Goal: Information Seeking & Learning: Check status

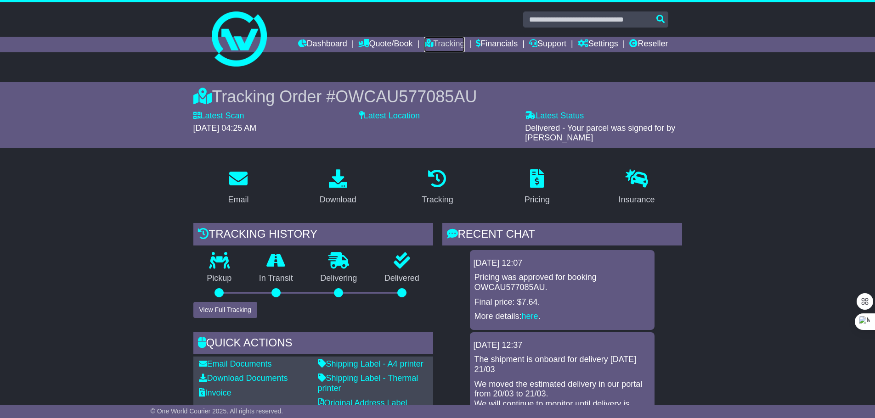
click at [437, 46] on link "Tracking" at bounding box center [444, 45] width 40 height 16
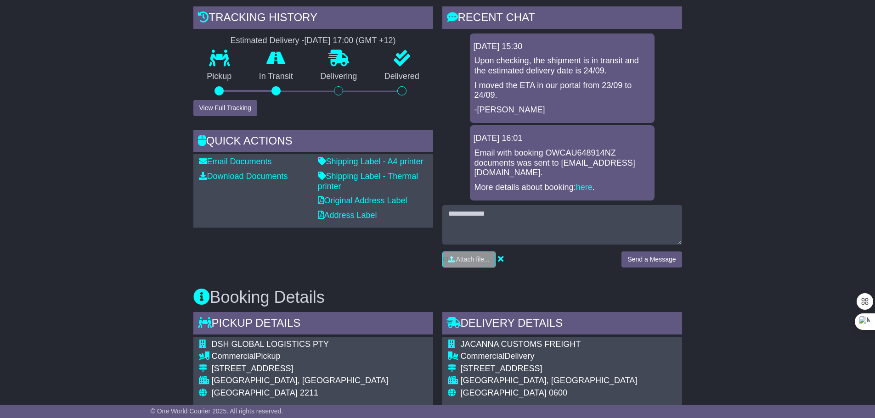
scroll to position [230, 0]
drag, startPoint x: 427, startPoint y: 98, endPoint x: 232, endPoint y: 58, distance: 199.2
click at [232, 58] on div "Pickup In Transit Problem Unknown Delivering Delivered" at bounding box center [313, 75] width 240 height 50
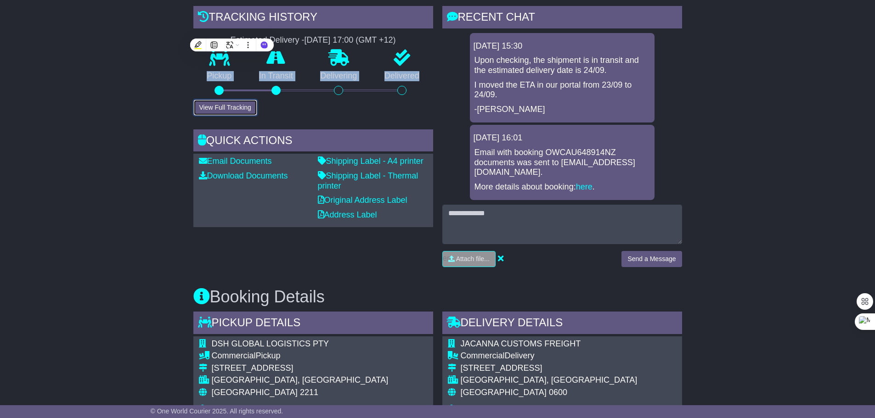
click at [225, 110] on button "View Full Tracking" at bounding box center [225, 108] width 64 height 16
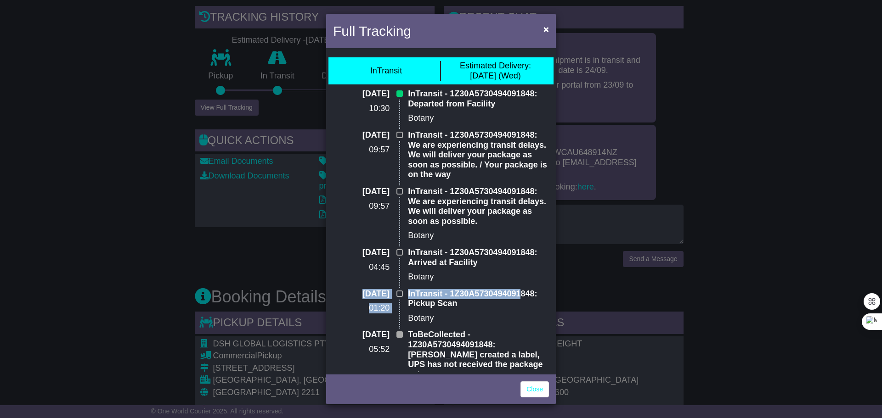
drag, startPoint x: 343, startPoint y: 291, endPoint x: 519, endPoint y: 298, distance: 176.4
click at [519, 298] on div "22 Sep 2025 01:20 InTransit - 1Z30A5730494091848: Pickup Scan Botany" at bounding box center [440, 309] width 225 height 41
click at [481, 308] on div at bounding box center [485, 311] width 16 height 13
click at [437, 273] on p "Botany" at bounding box center [478, 277] width 141 height 10
click at [488, 211] on p "InTransit - 1Z30A5730494091848: We are experiencing transit delays. We will del…" at bounding box center [478, 206] width 141 height 39
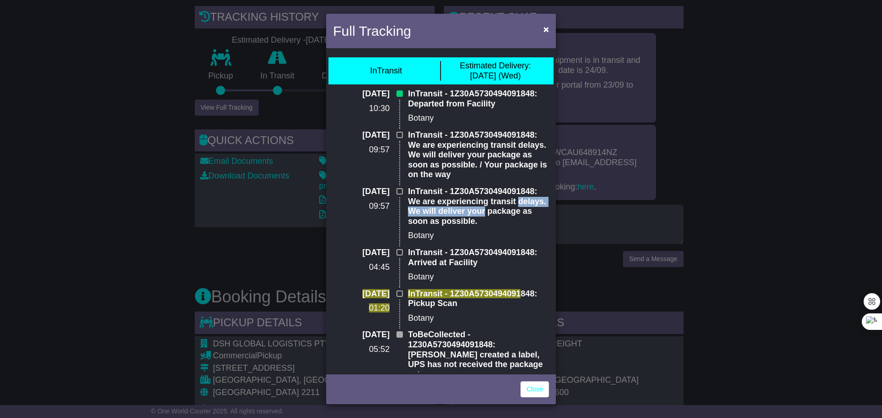
drag, startPoint x: 408, startPoint y: 212, endPoint x: 533, endPoint y: 216, distance: 124.9
click at [533, 216] on p "InTransit - 1Z30A5730494091848: We are experiencing transit delays. We will del…" at bounding box center [478, 206] width 141 height 39
click at [468, 225] on p "InTransit - 1Z30A5730494091848: We are experiencing transit delays. We will del…" at bounding box center [478, 206] width 141 height 39
click at [431, 221] on p "InTransit - 1Z30A5730494091848: We are experiencing transit delays. We will del…" at bounding box center [478, 206] width 141 height 39
click at [444, 178] on p "InTransit - 1Z30A5730494091848: We are experiencing transit delays. We will del…" at bounding box center [478, 155] width 141 height 50
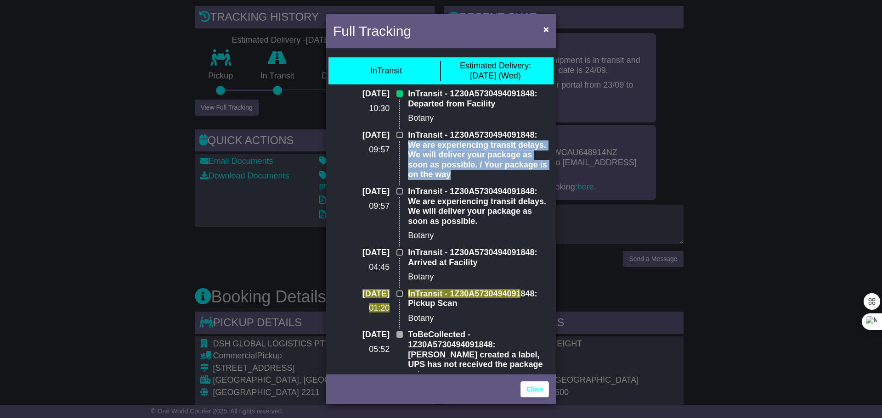
drag, startPoint x: 406, startPoint y: 142, endPoint x: 512, endPoint y: 184, distance: 113.8
click at [512, 184] on div "InTransit - 1Z30A5730494091848: We are experiencing transit delays. We will del…" at bounding box center [478, 158] width 150 height 56
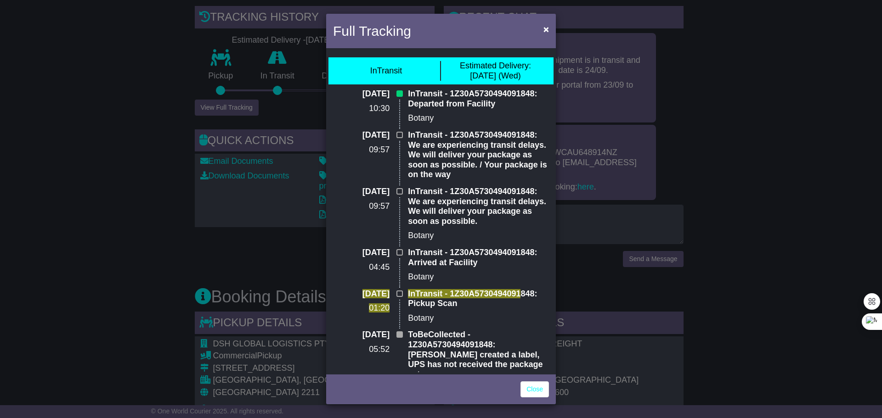
click at [472, 108] on p "InTransit - 1Z30A5730494091848: Departed from Facility" at bounding box center [478, 99] width 141 height 20
drag, startPoint x: 538, startPoint y: 371, endPoint x: 401, endPoint y: 70, distance: 330.2
click at [342, 58] on div "InTransit Estimated Delivery: 24 Sep (Wed) 23 Sep 2025 10:30 InTransit - 1Z30A5…" at bounding box center [441, 212] width 230 height 322
copy div "InTransit Estimated Delivery: 24 Sep (Wed) 23 Sep 2025 10:30 InTransit - 1Z30A5…"
click at [622, 153] on div "Full Tracking × InTransit Estimated Delivery: 24 Sep (Wed) 23 Sep 2025 10:30 In…" at bounding box center [441, 209] width 882 height 418
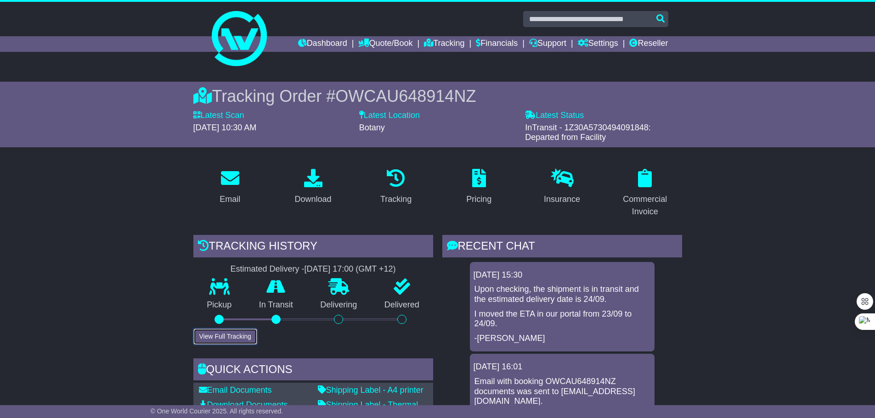
scroll to position [184, 0]
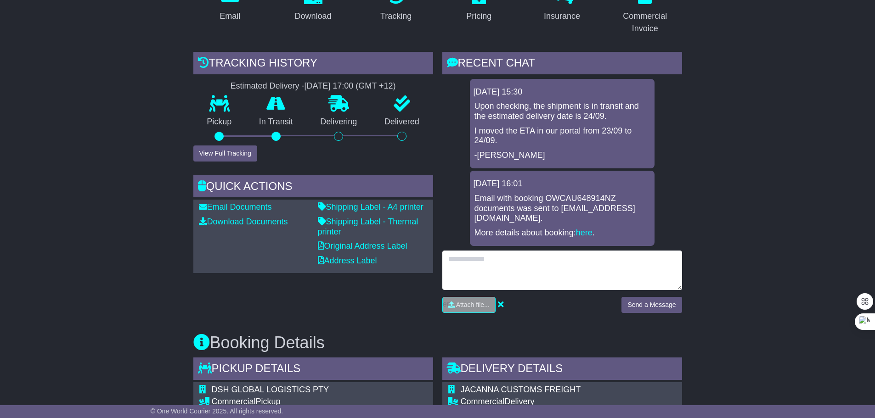
click at [497, 261] on textarea at bounding box center [562, 270] width 240 height 39
type textarea "*"
drag, startPoint x: 528, startPoint y: 286, endPoint x: 520, endPoint y: 285, distance: 7.5
click at [520, 285] on textarea "**********" at bounding box center [562, 270] width 240 height 39
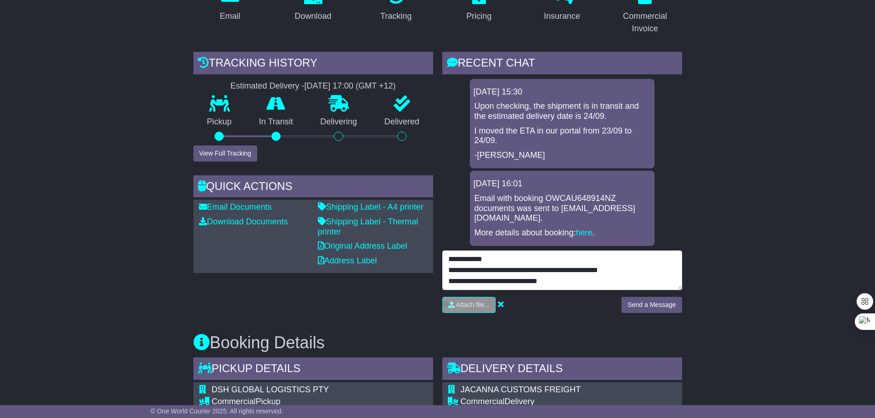
click at [501, 280] on textarea "**********" at bounding box center [562, 270] width 240 height 39
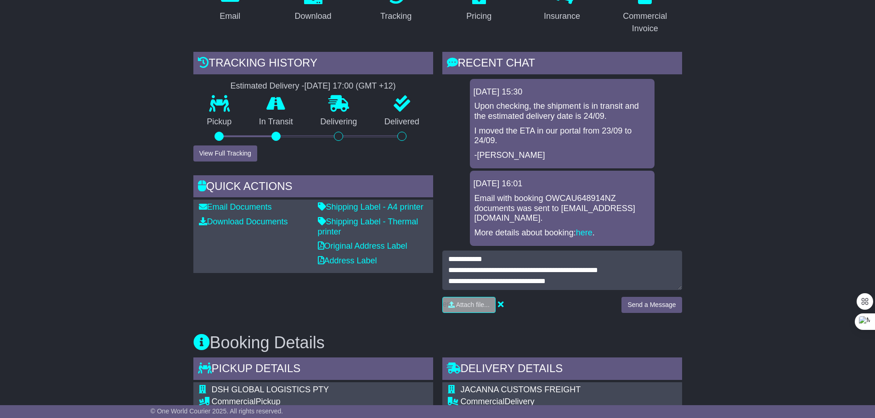
click at [597, 295] on div "**********" at bounding box center [562, 285] width 240 height 69
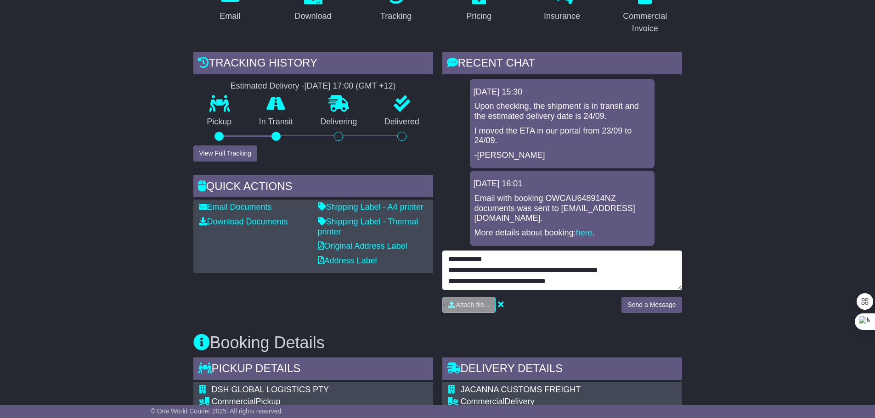
click at [589, 282] on textarea "**********" at bounding box center [562, 270] width 240 height 39
click at [580, 282] on textarea "**********" at bounding box center [562, 270] width 240 height 39
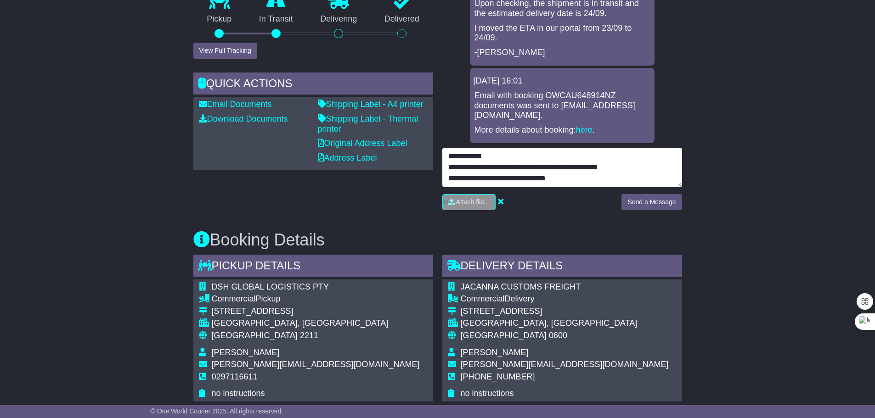
scroll to position [321, 0]
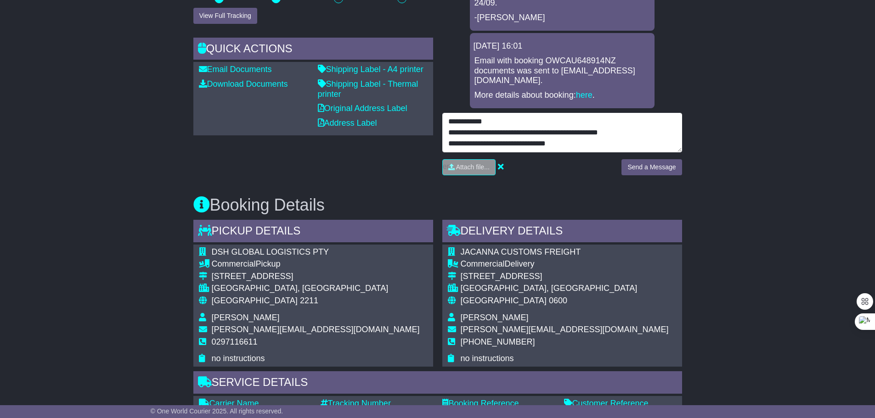
click at [574, 145] on textarea "**********" at bounding box center [562, 132] width 240 height 39
click at [580, 147] on textarea "**********" at bounding box center [562, 132] width 240 height 39
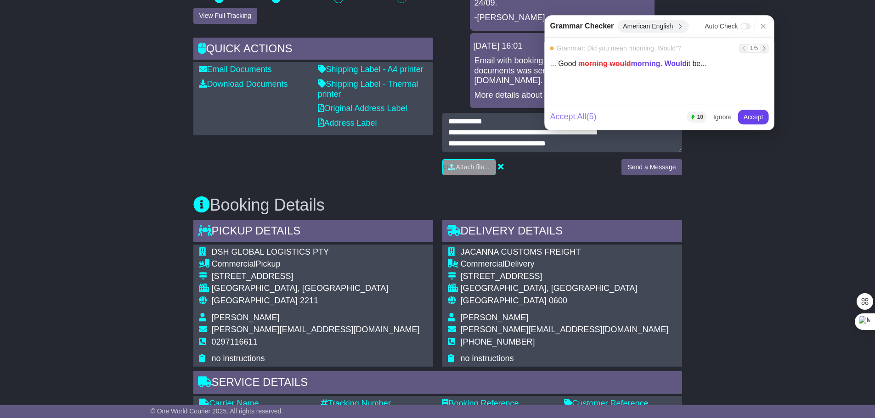
click at [576, 119] on div "Accept All ( 5 )" at bounding box center [573, 117] width 46 height 10
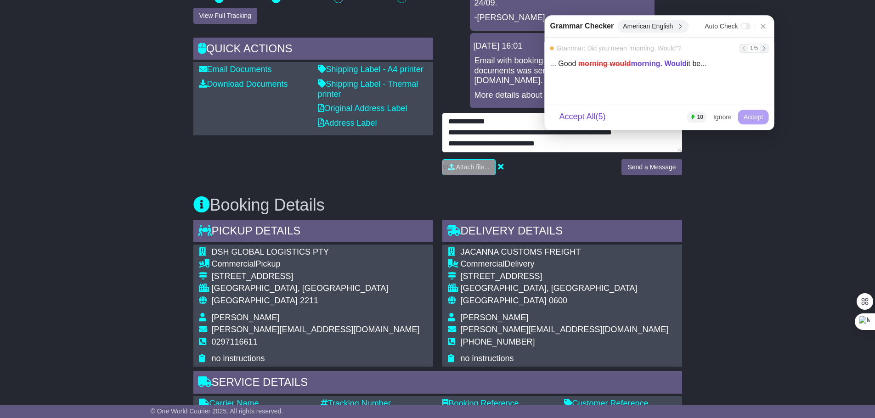
scroll to position [0, 0]
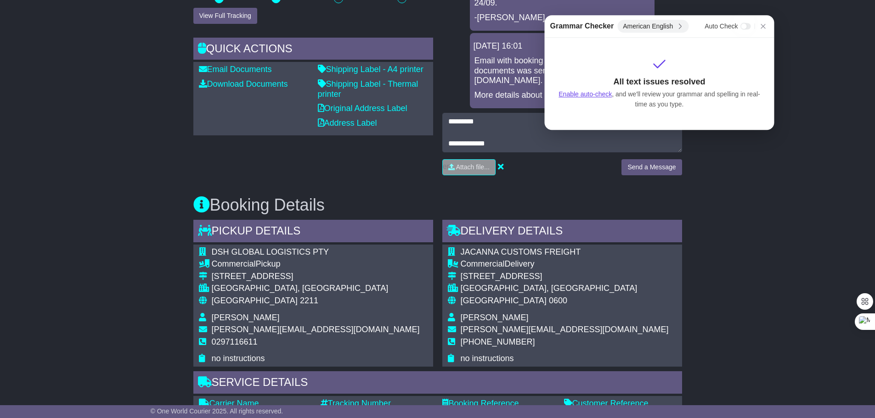
click at [573, 185] on div "Booking Details Pickup Details - Tail Lift DSH GLOBAL LOGISTICS PTY Commercial …" at bounding box center [438, 333] width 498 height 303
click at [763, 26] on icon at bounding box center [762, 26] width 5 height 5
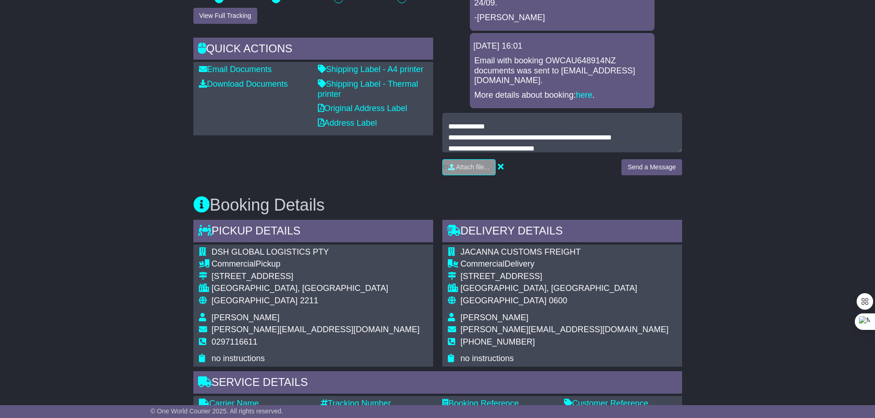
scroll to position [22, 0]
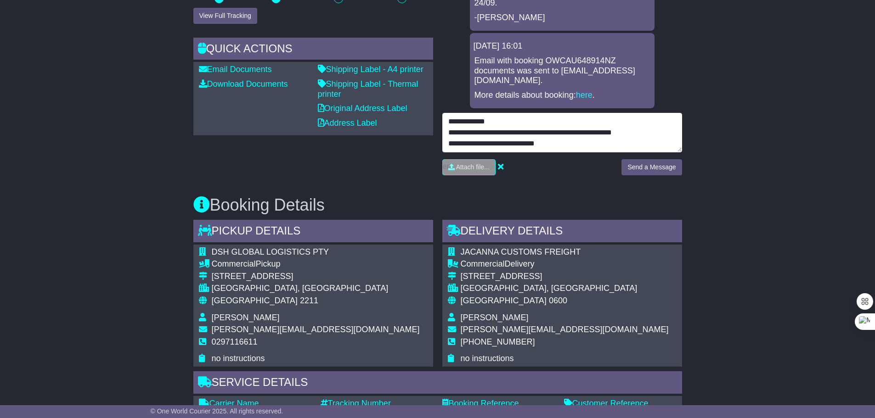
click at [559, 143] on textarea "**********" at bounding box center [562, 132] width 240 height 39
type textarea "**********"
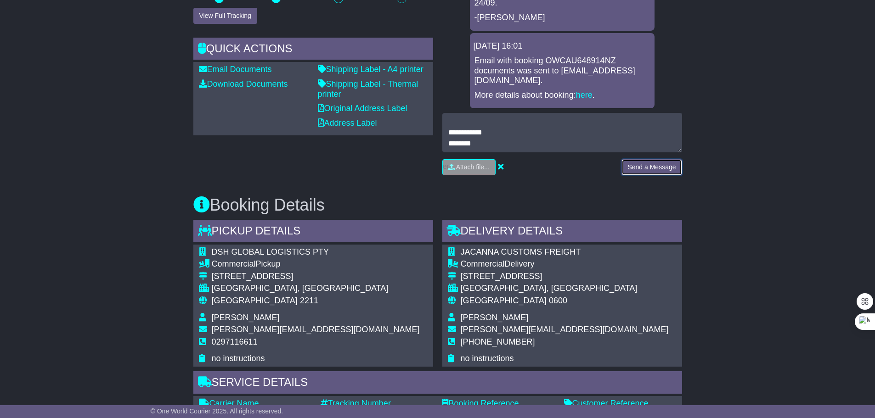
click at [640, 171] on button "Send a Message" at bounding box center [651, 167] width 60 height 16
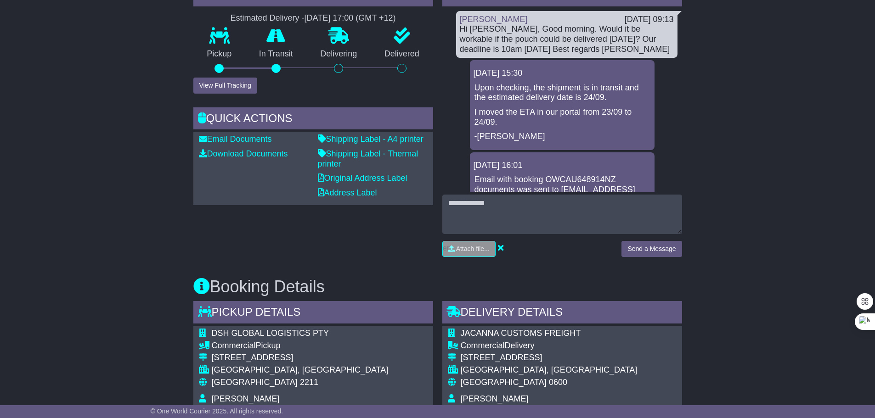
scroll to position [92, 0]
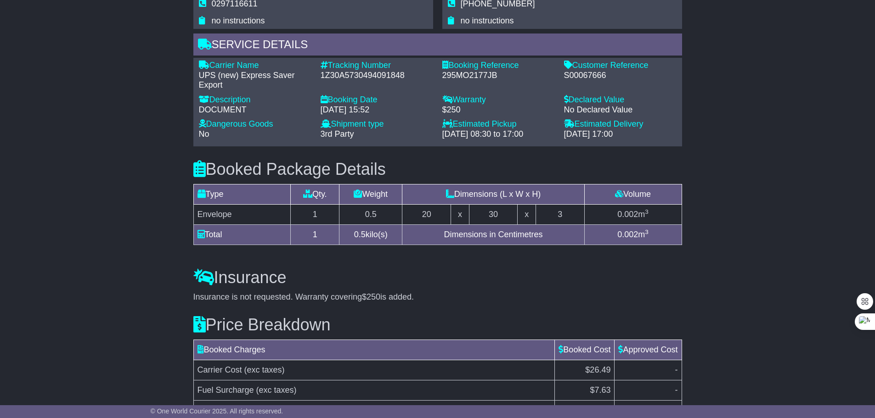
scroll to position [768, 0]
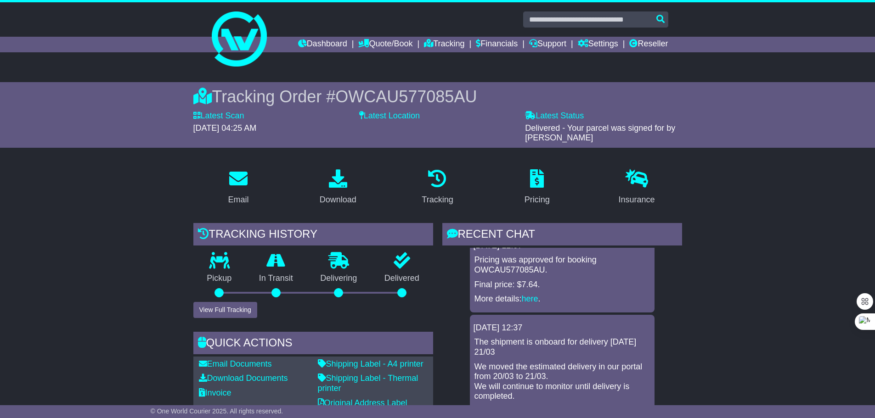
scroll to position [27, 0]
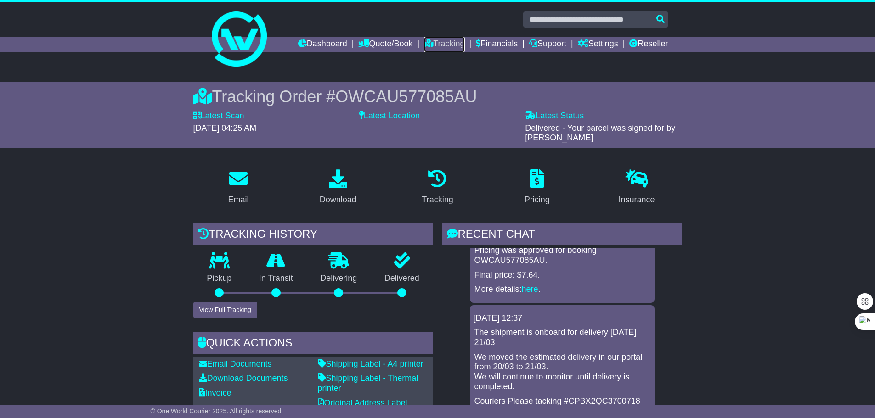
click at [434, 45] on link "Tracking" at bounding box center [444, 45] width 40 height 16
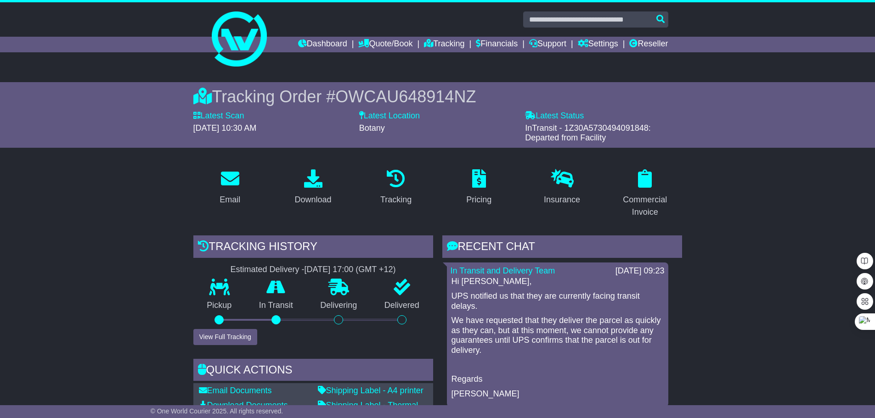
click at [549, 354] on p "We have requested that they deliver the parcel as quickly as they can, but at t…" at bounding box center [557, 335] width 212 height 39
drag, startPoint x: 519, startPoint y: 392, endPoint x: 520, endPoint y: 387, distance: 4.7
click at [520, 387] on div "Hi Geoff, UPS notified us that they are currently facing transit delays. We hav…" at bounding box center [557, 338] width 214 height 122
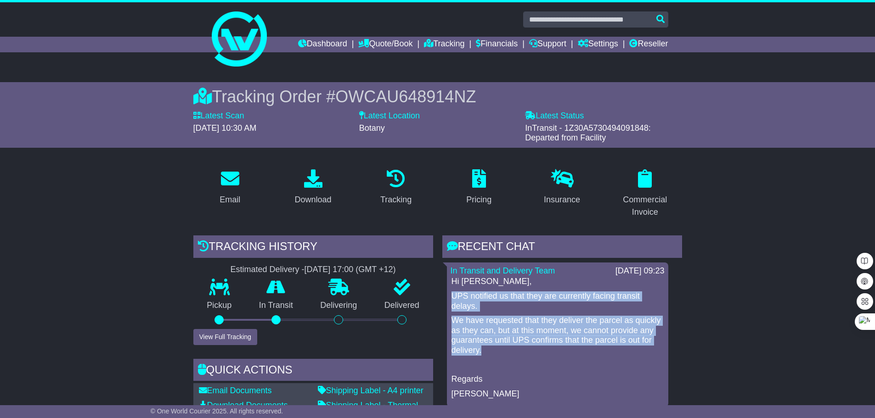
drag, startPoint x: 542, startPoint y: 354, endPoint x: 453, endPoint y: 290, distance: 109.6
click at [453, 290] on div "Hi Geoff, UPS notified us that they are currently facing transit delays. We hav…" at bounding box center [557, 338] width 214 height 122
copy div "UPS notified us that they are currently facing transit delays. We have requeste…"
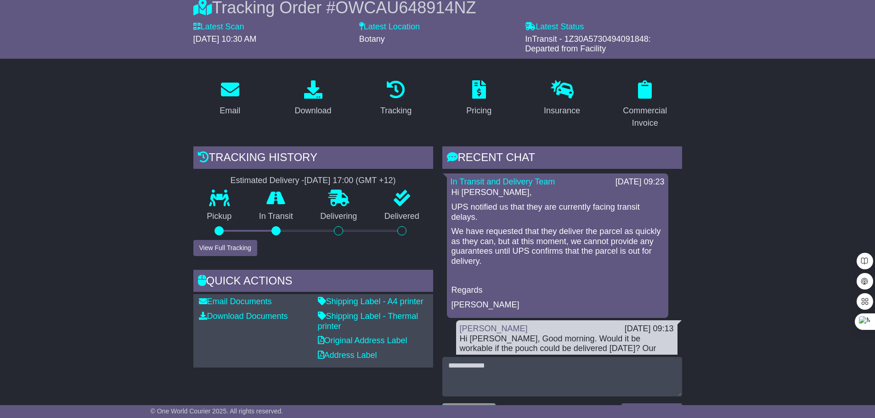
scroll to position [230, 0]
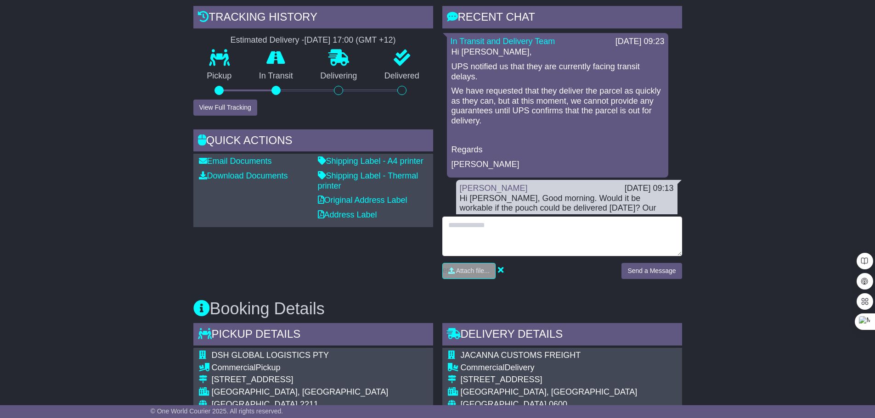
click at [493, 232] on textarea at bounding box center [562, 236] width 240 height 39
click at [486, 230] on textarea at bounding box center [562, 236] width 240 height 39
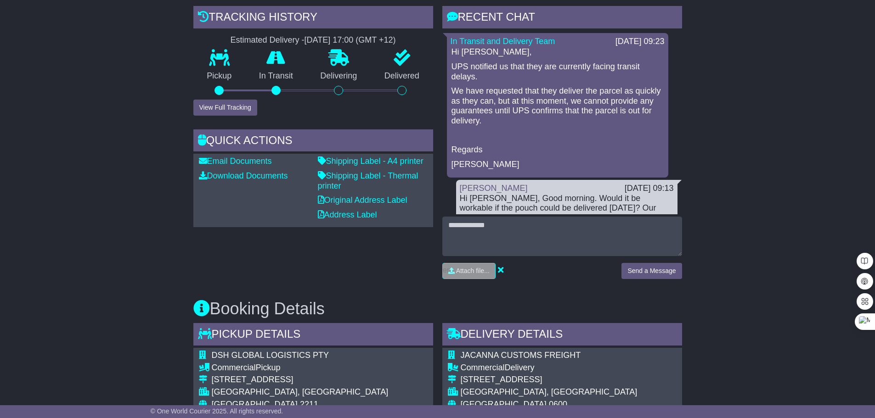
click at [562, 140] on p at bounding box center [557, 136] width 212 height 10
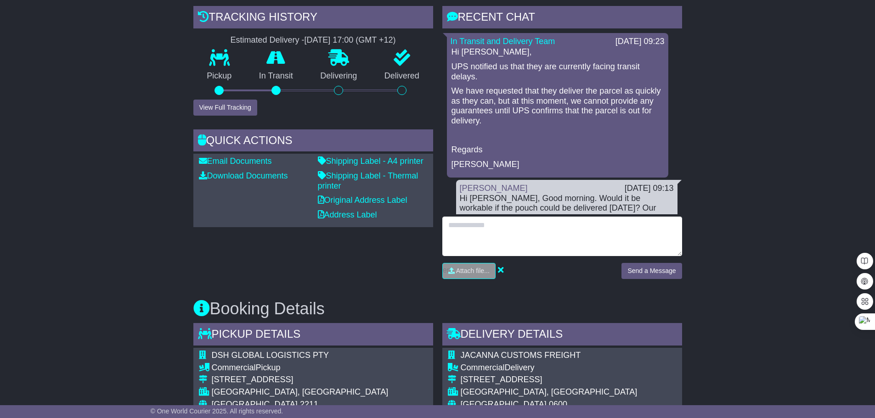
click at [482, 238] on textarea at bounding box center [562, 236] width 240 height 39
type textarea "*"
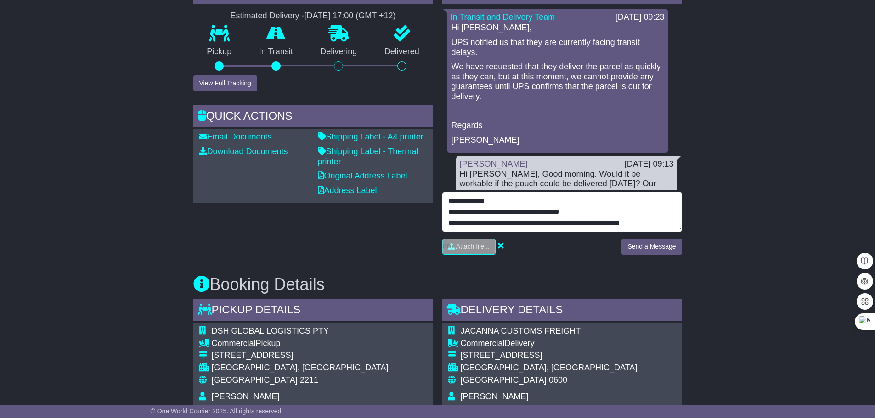
scroll to position [275, 0]
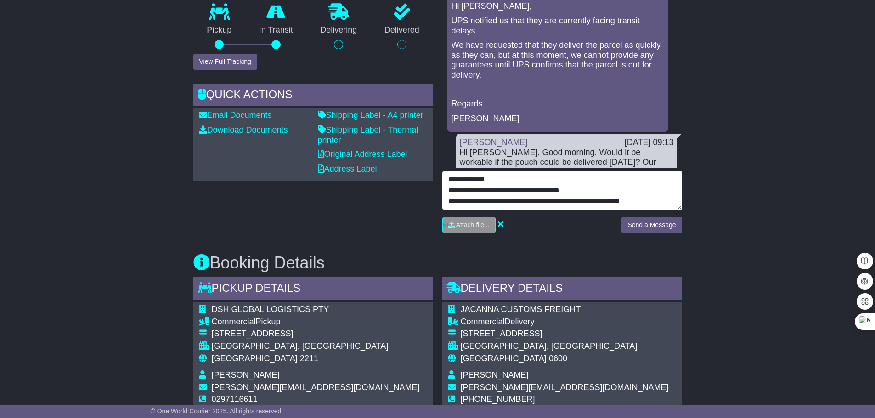
type textarea "**********"
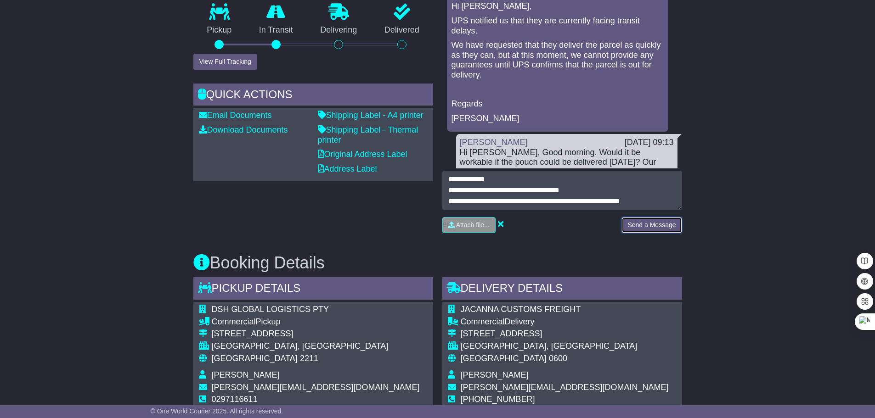
click at [650, 228] on button "Send a Message" at bounding box center [651, 225] width 60 height 16
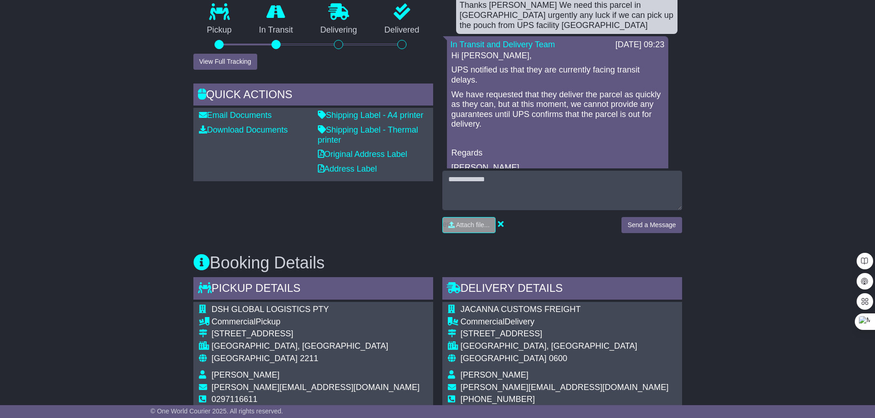
click at [68, 164] on div "Email Download Tracking Pricing Insurance" at bounding box center [437, 389] width 875 height 1006
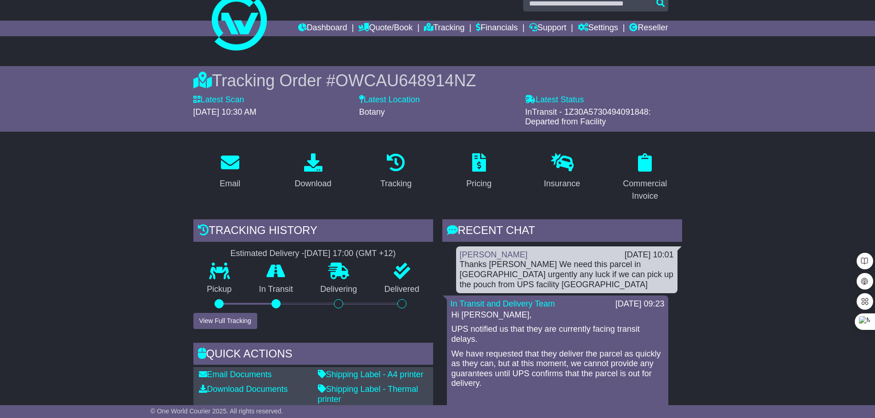
scroll to position [0, 0]
